Goal: Contribute content: Contribute content

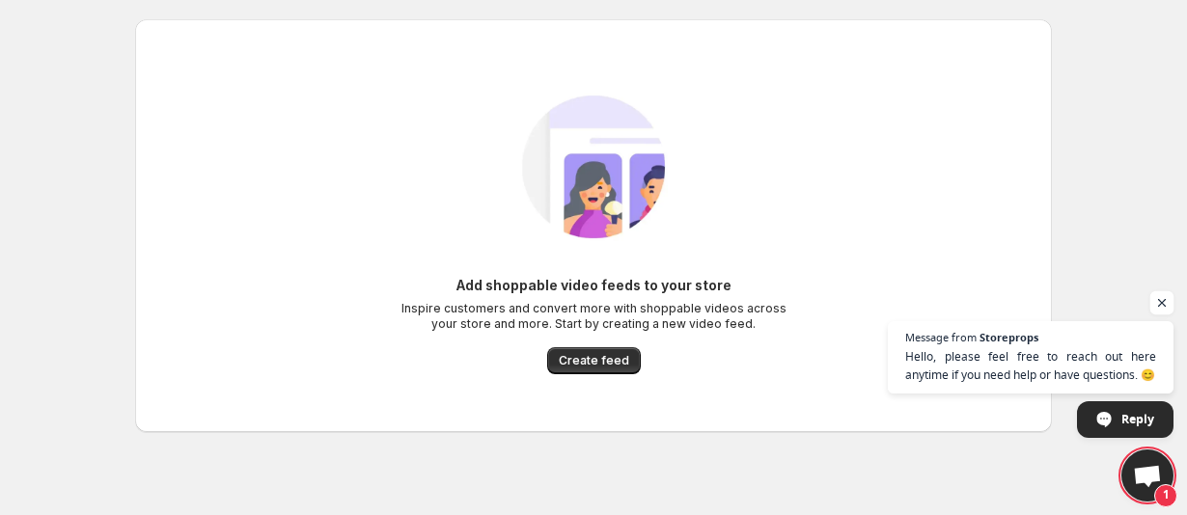
click at [1162, 303] on span "Open chat" at bounding box center [1162, 303] width 24 height 24
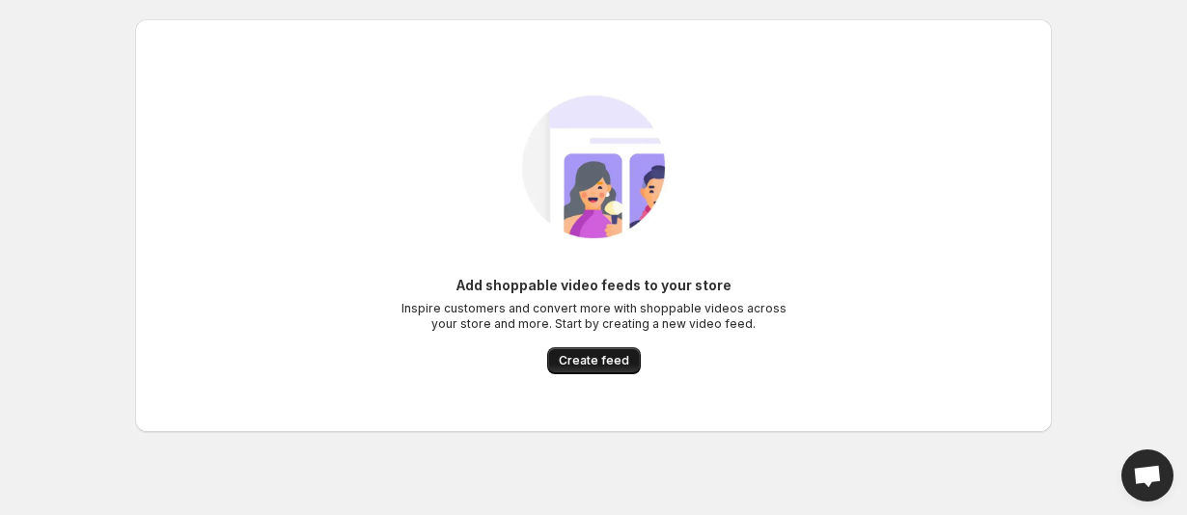
click at [584, 359] on span "Create feed" at bounding box center [594, 360] width 70 height 15
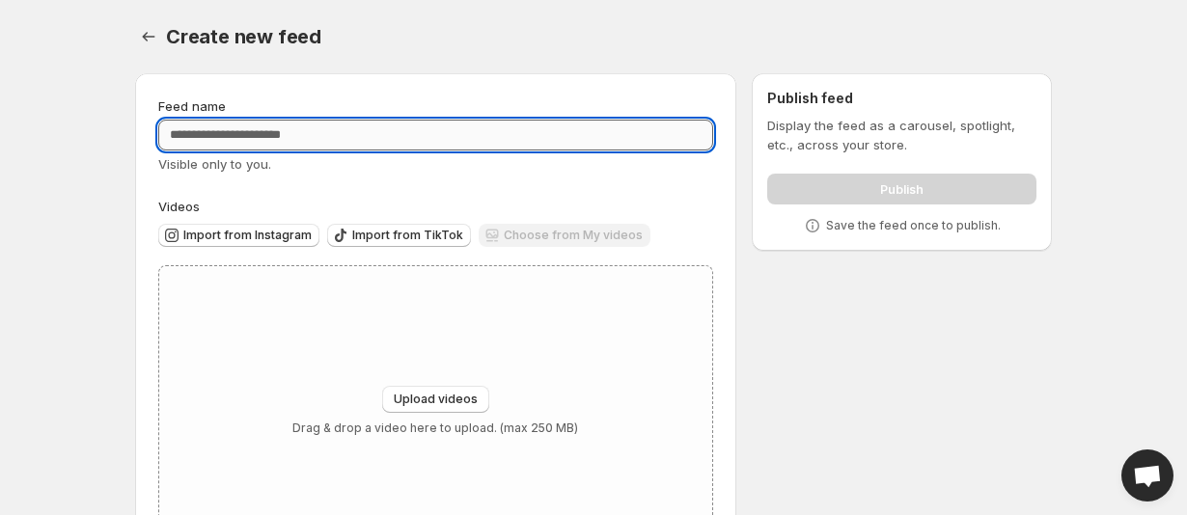
click at [365, 131] on input "Feed name" at bounding box center [435, 135] width 555 height 31
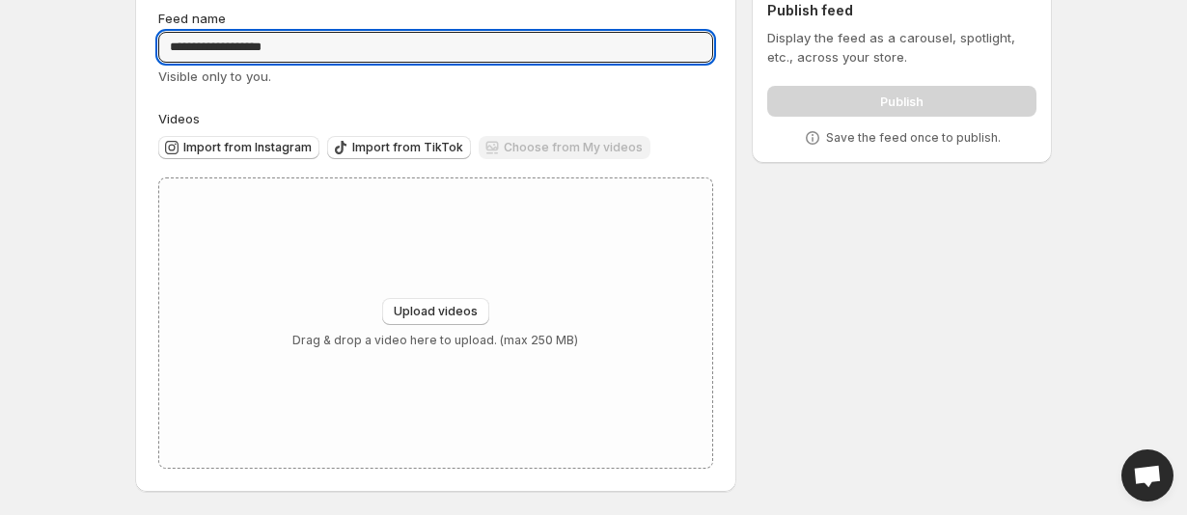
scroll to position [88, 0]
type input "**********"
click at [258, 151] on span "Import from Instagram" at bounding box center [247, 147] width 128 height 15
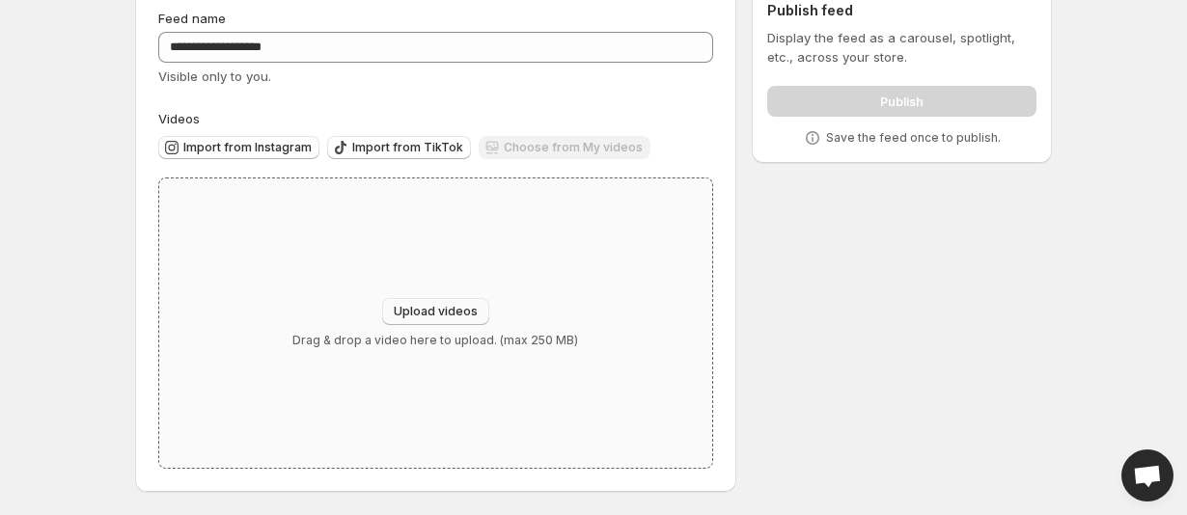
click at [435, 320] on button "Upload videos" at bounding box center [435, 311] width 107 height 27
click at [421, 310] on span "Upload videos" at bounding box center [436, 311] width 84 height 15
click at [403, 309] on span "Upload videos" at bounding box center [436, 311] width 84 height 15
type input "**********"
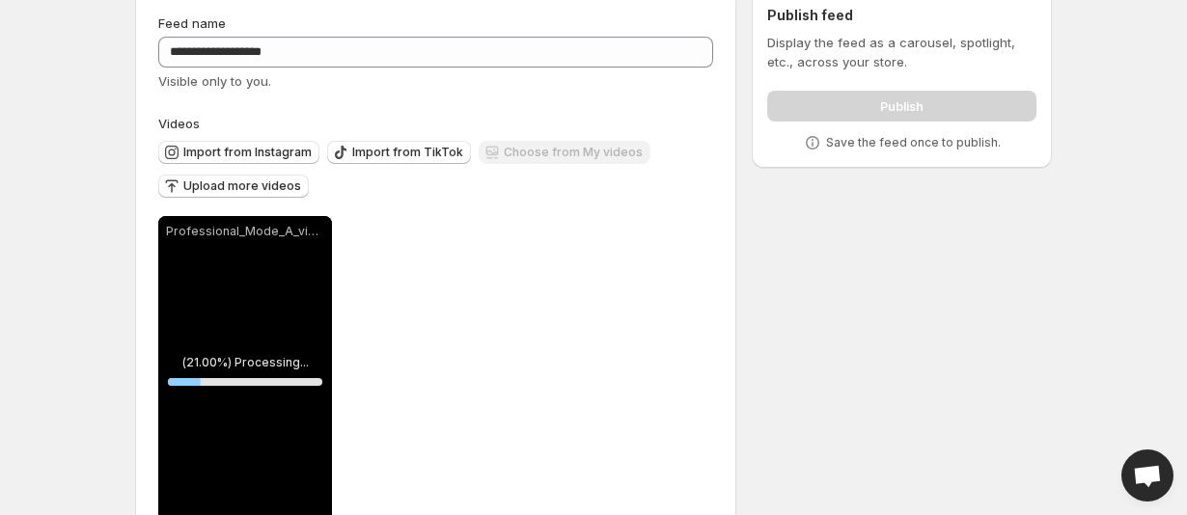
scroll to position [0, 0]
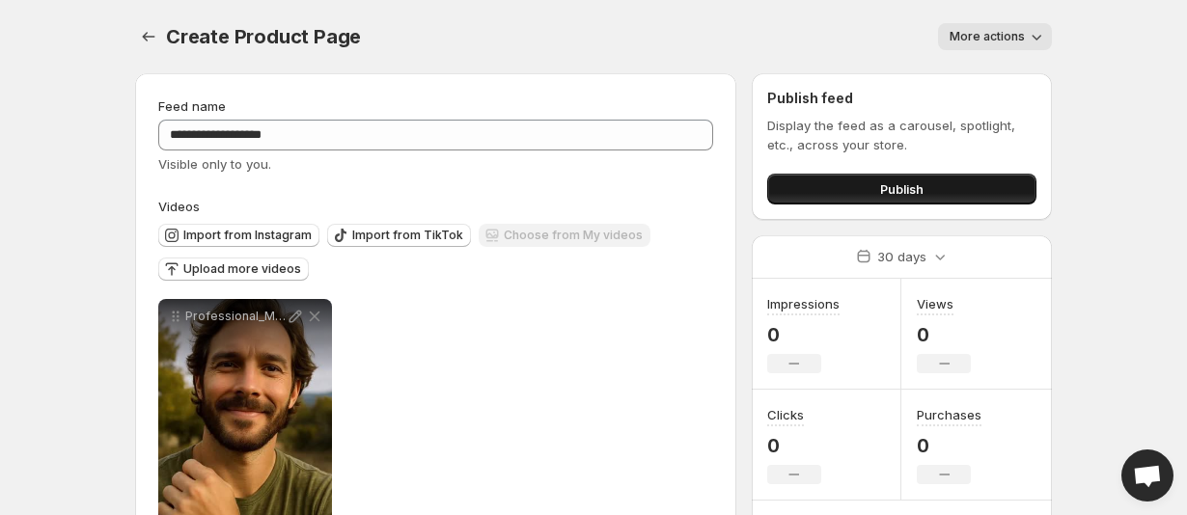
click at [904, 192] on span "Publish" at bounding box center [901, 188] width 43 height 19
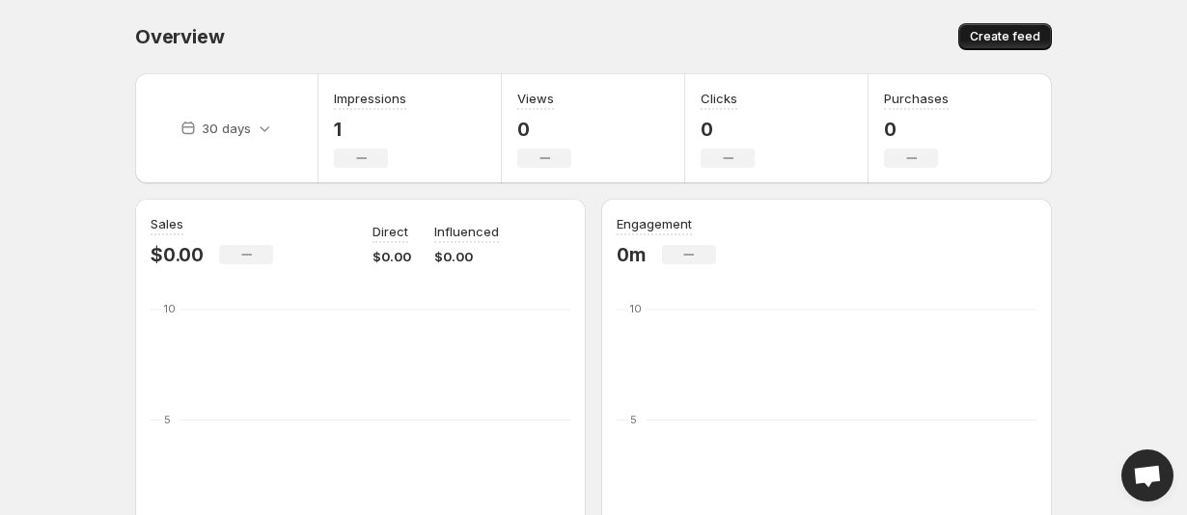
click at [1009, 38] on span "Create feed" at bounding box center [1005, 36] width 70 height 15
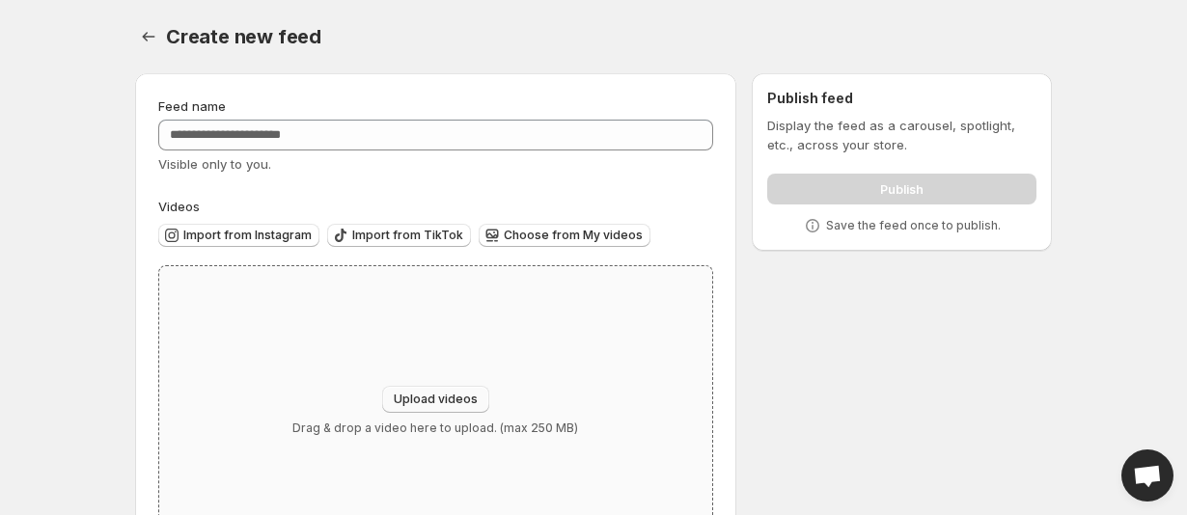
click at [424, 401] on span "Upload videos" at bounding box center [436, 399] width 84 height 15
click at [139, 40] on icon "Settings" at bounding box center [148, 36] width 19 height 19
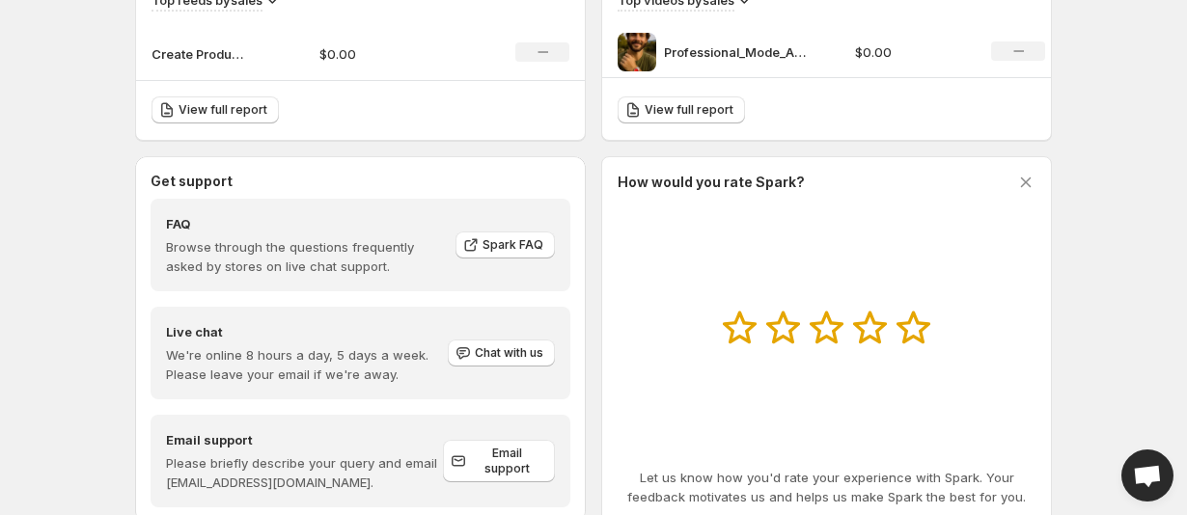
scroll to position [714, 0]
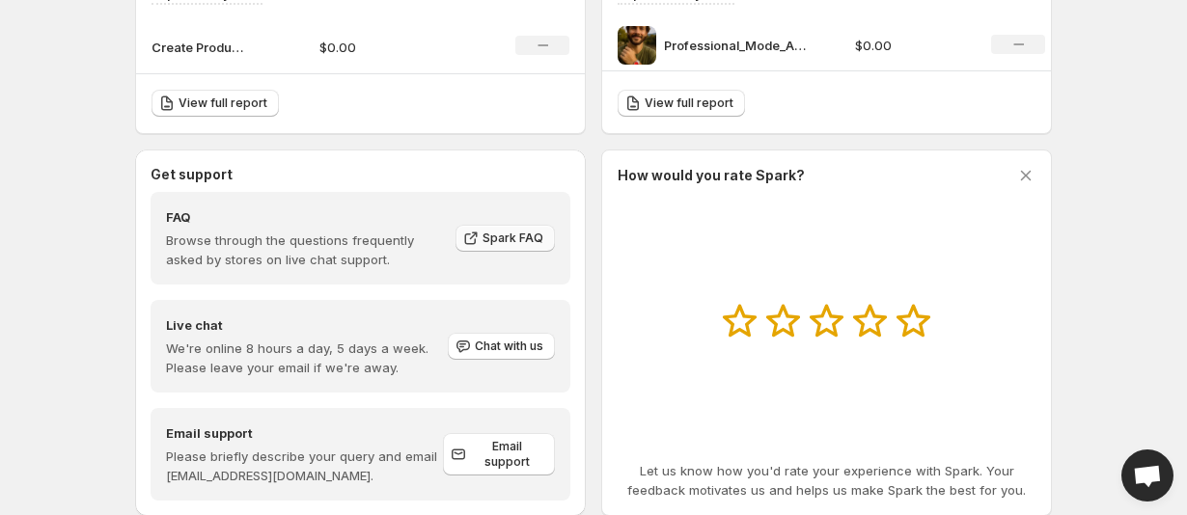
click at [480, 233] on icon at bounding box center [470, 238] width 19 height 19
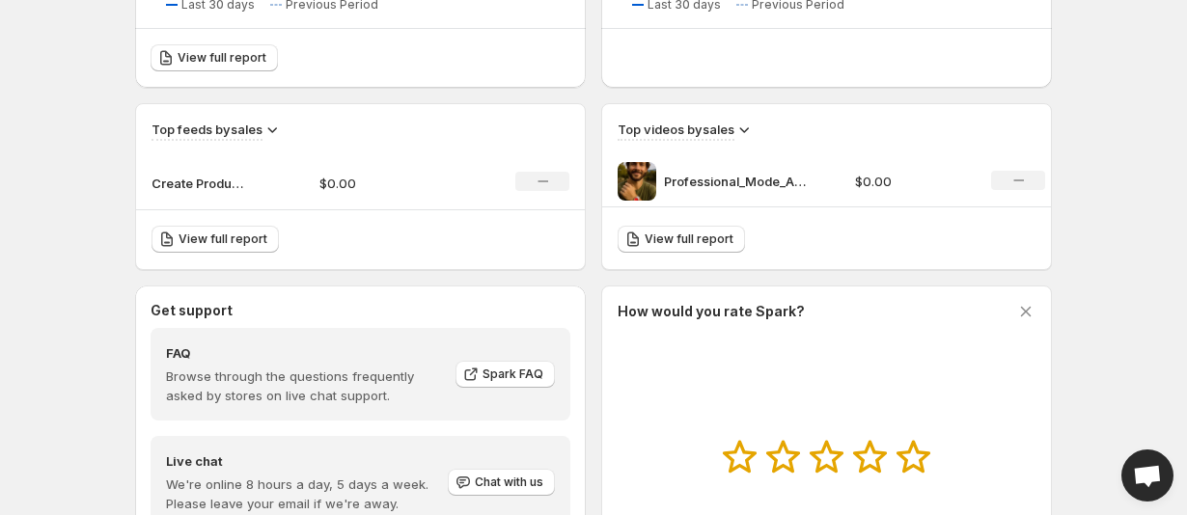
scroll to position [0, 0]
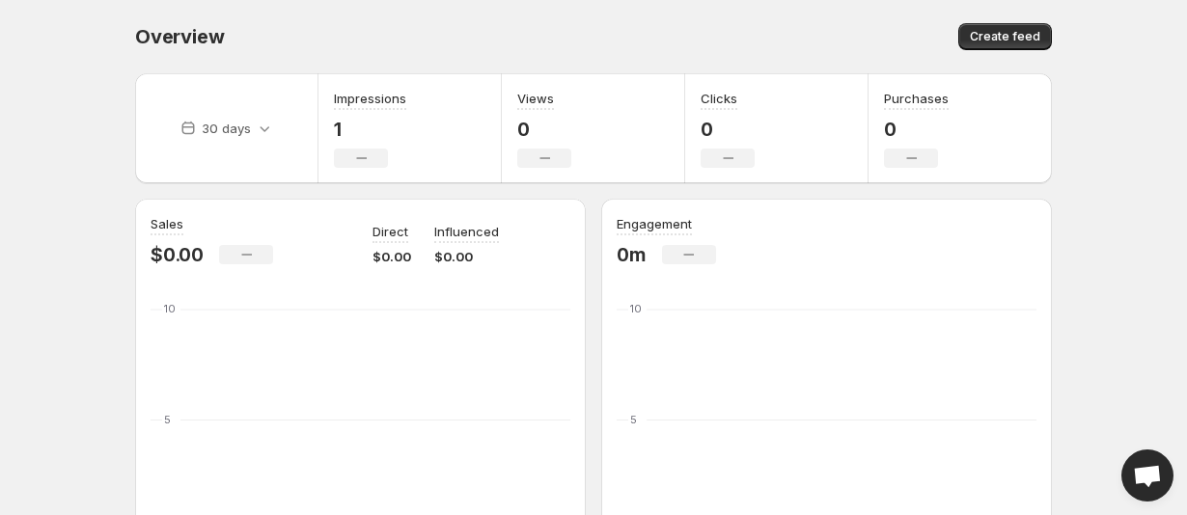
click at [718, 31] on div "Create feed" at bounding box center [825, 36] width 452 height 27
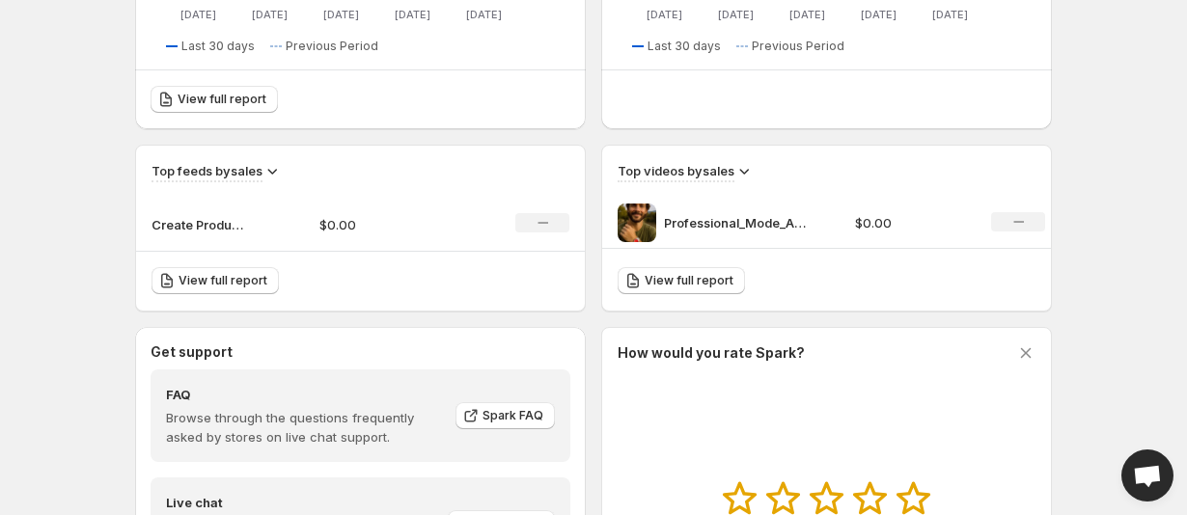
scroll to position [294, 0]
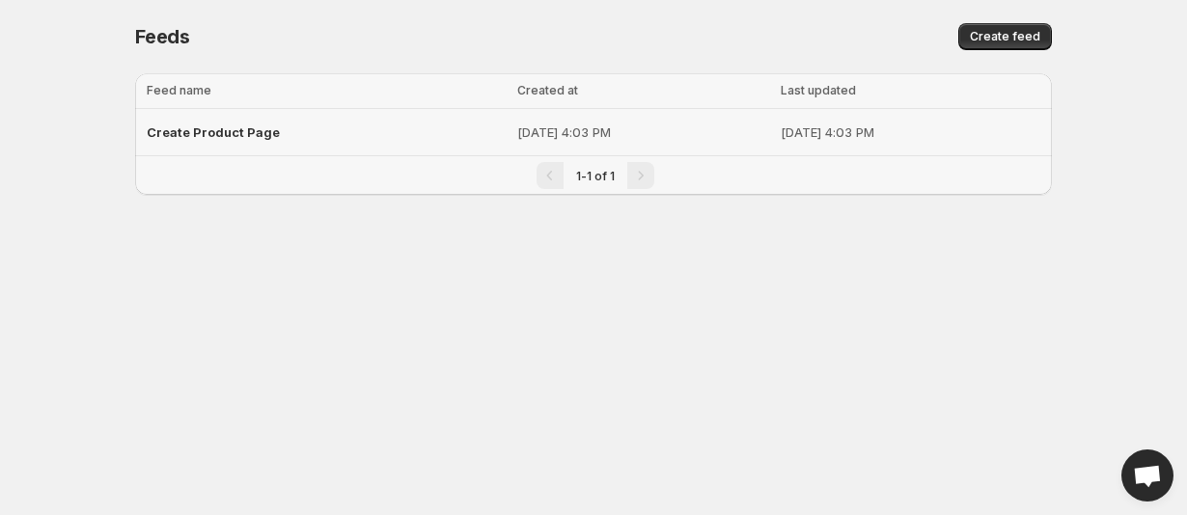
click at [242, 140] on div "Create Product Page" at bounding box center [326, 132] width 359 height 35
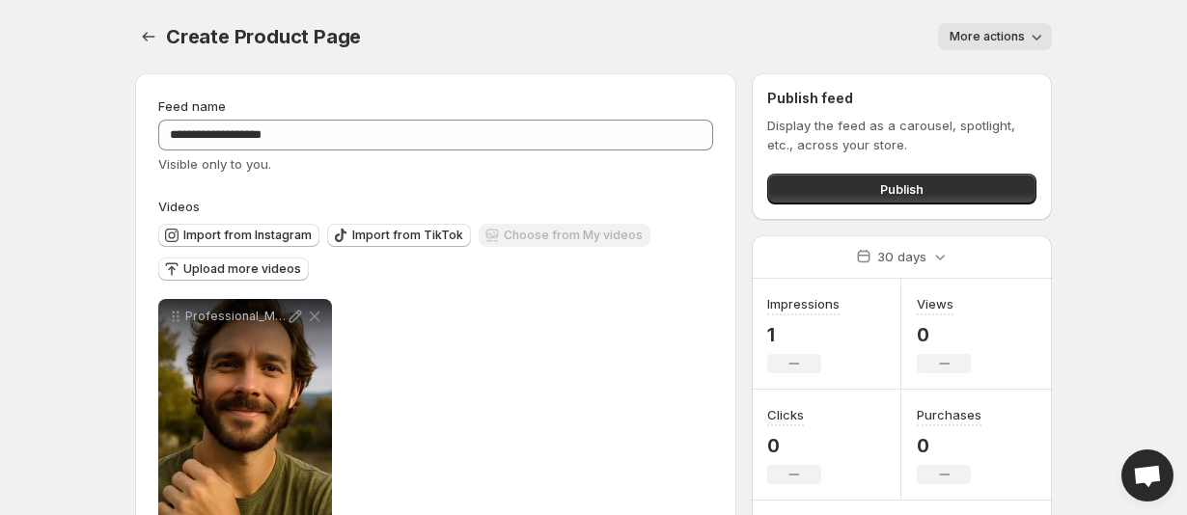
click at [976, 36] on span "More actions" at bounding box center [986, 36] width 75 height 15
click at [676, 104] on div "Feed name" at bounding box center [435, 105] width 555 height 19
click at [1030, 29] on icon "button" at bounding box center [1036, 36] width 19 height 19
click at [573, 61] on div "Create Product Page. This page is ready Create Product Page More actions More a…" at bounding box center [593, 36] width 917 height 73
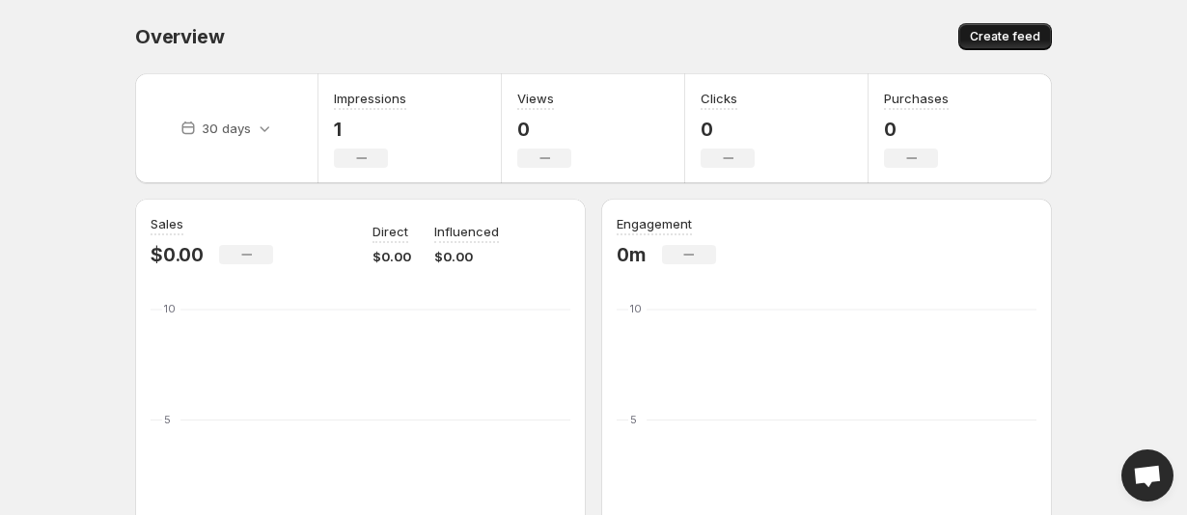
click at [969, 37] on button "Create feed" at bounding box center [1005, 36] width 94 height 27
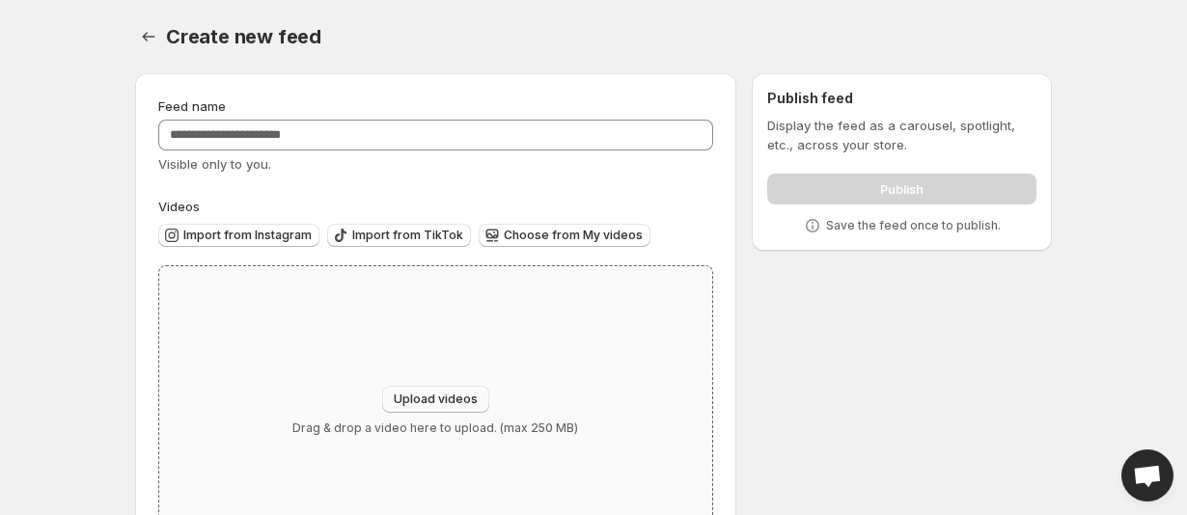
click at [447, 397] on span "Upload videos" at bounding box center [436, 399] width 84 height 15
type input "**********"
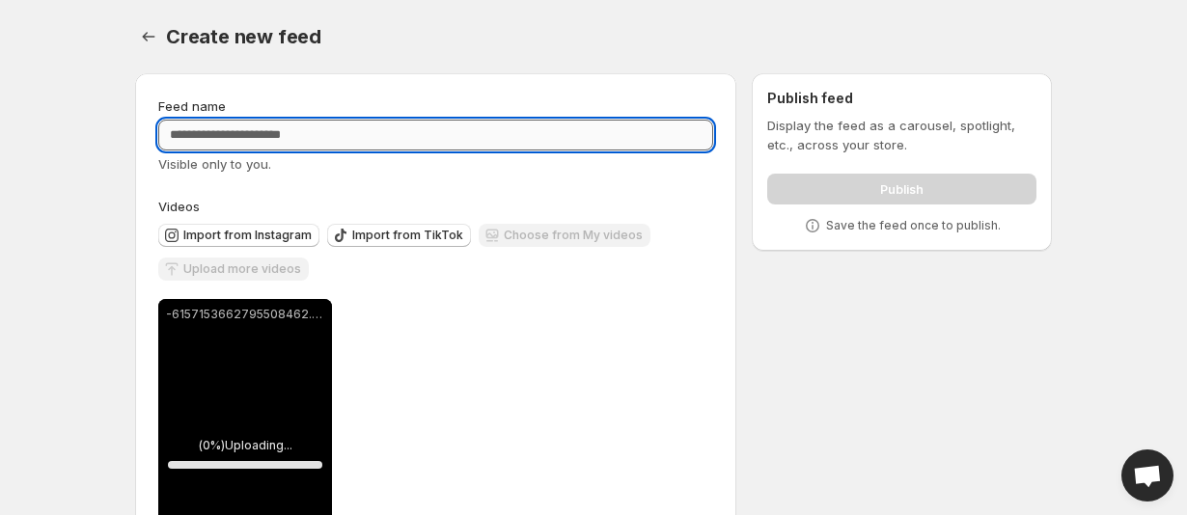
click at [307, 130] on input "Feed name" at bounding box center [435, 135] width 555 height 31
type input "****"
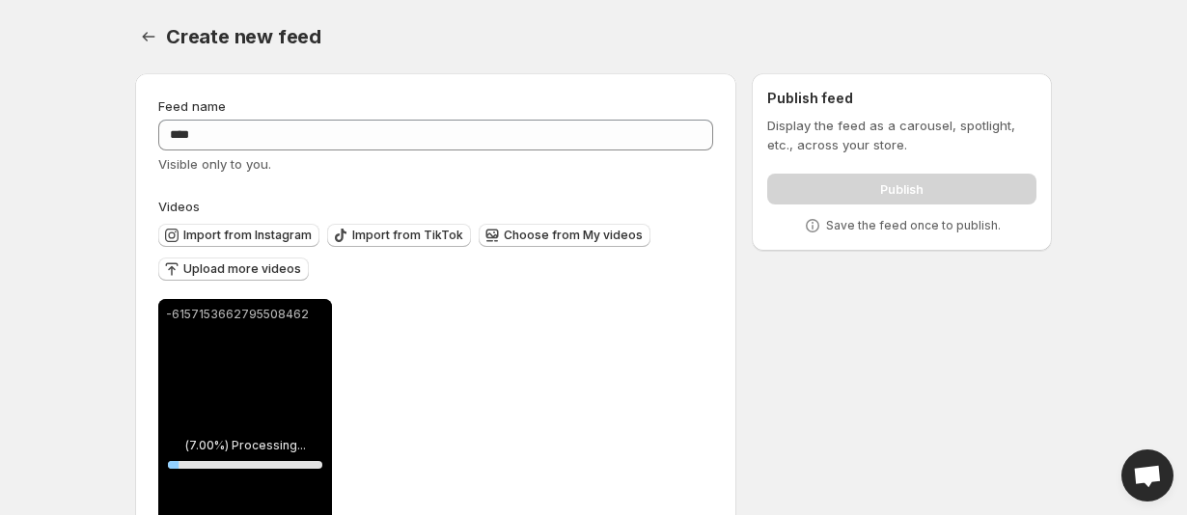
click at [839, 387] on div "**********" at bounding box center [586, 356] width 932 height 596
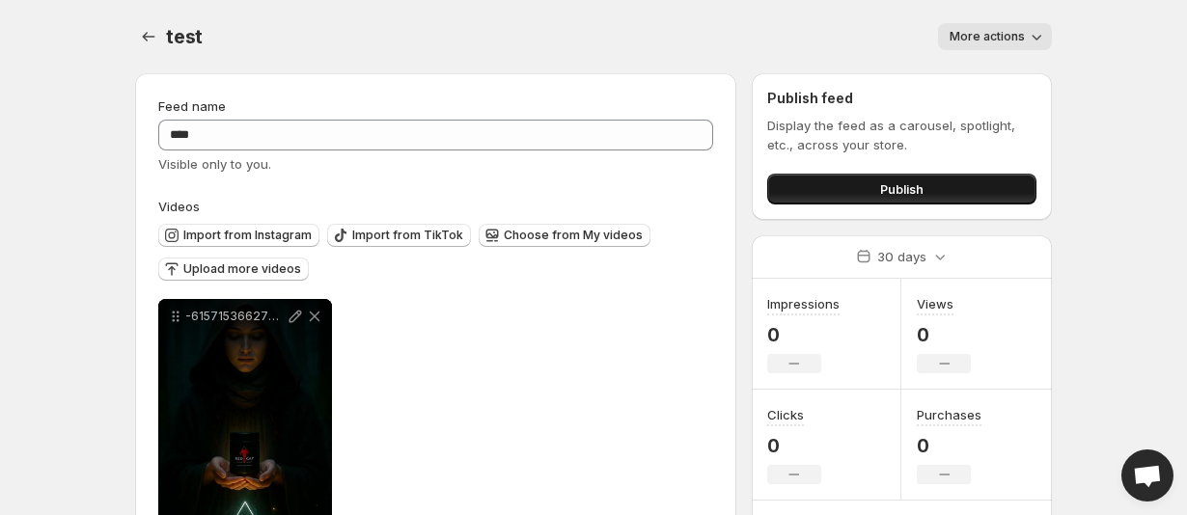
click at [930, 186] on button "Publish" at bounding box center [901, 189] width 269 height 31
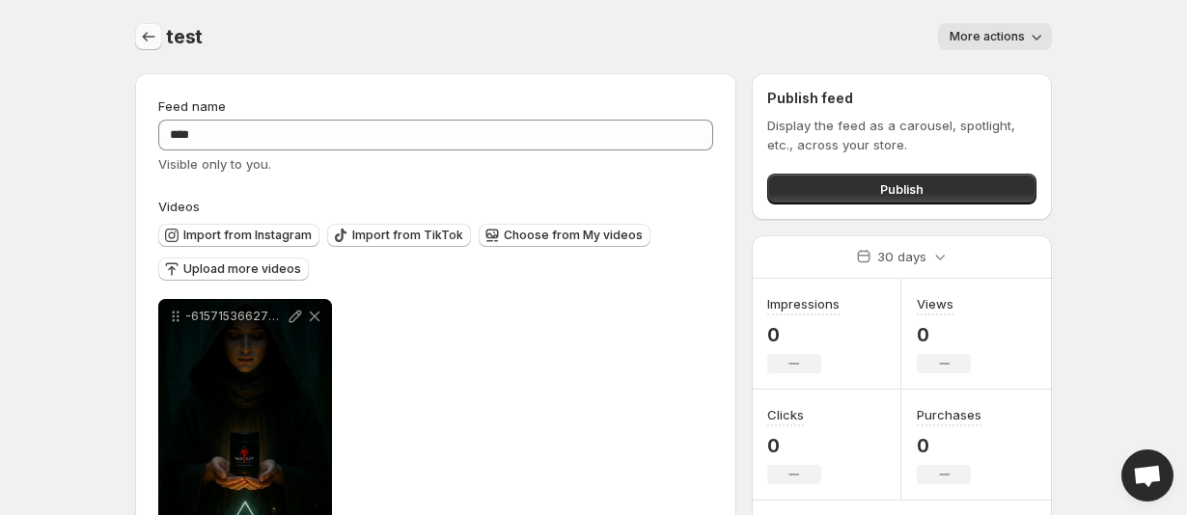
click at [143, 48] on button "Settings" at bounding box center [148, 36] width 27 height 27
